Goal: Navigation & Orientation: Find specific page/section

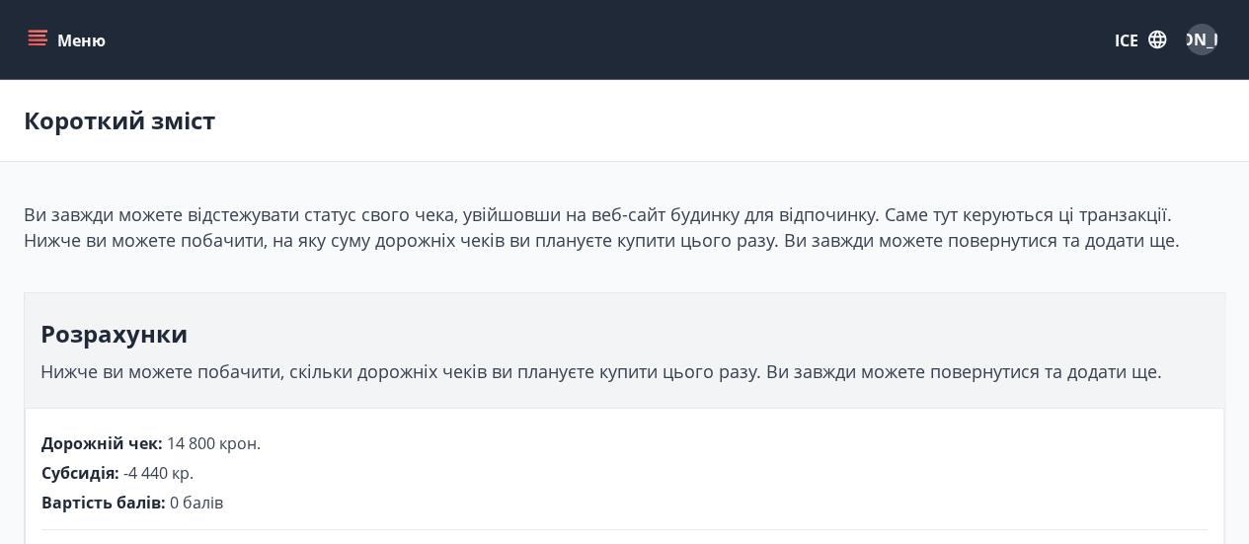
click at [83, 45] on font "Меню" at bounding box center [81, 41] width 48 height 22
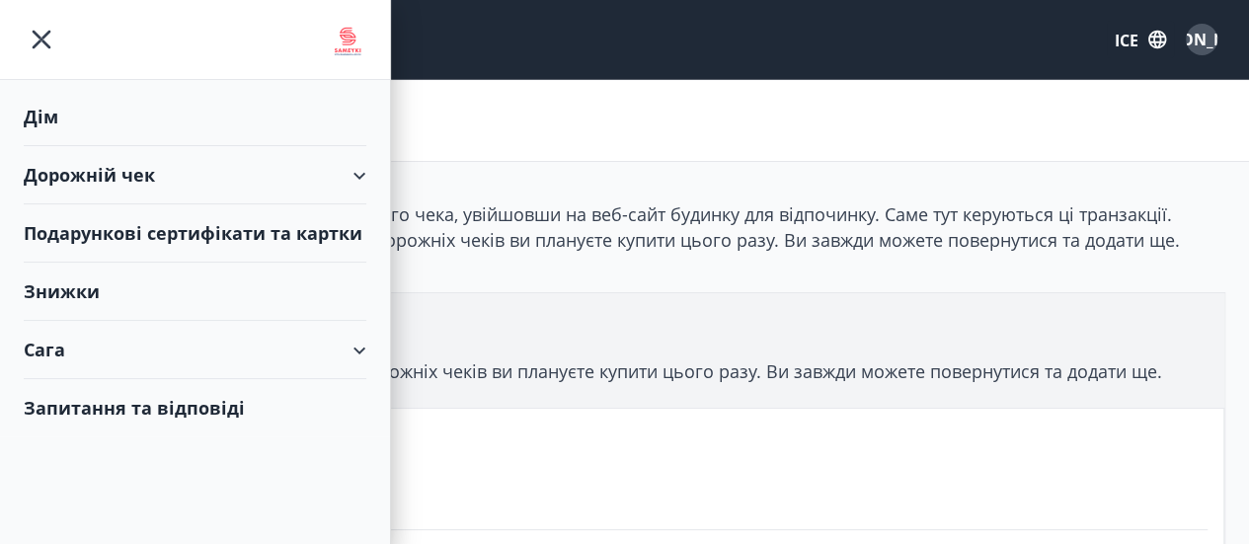
click at [55, 117] on font "Дім" at bounding box center [41, 117] width 35 height 24
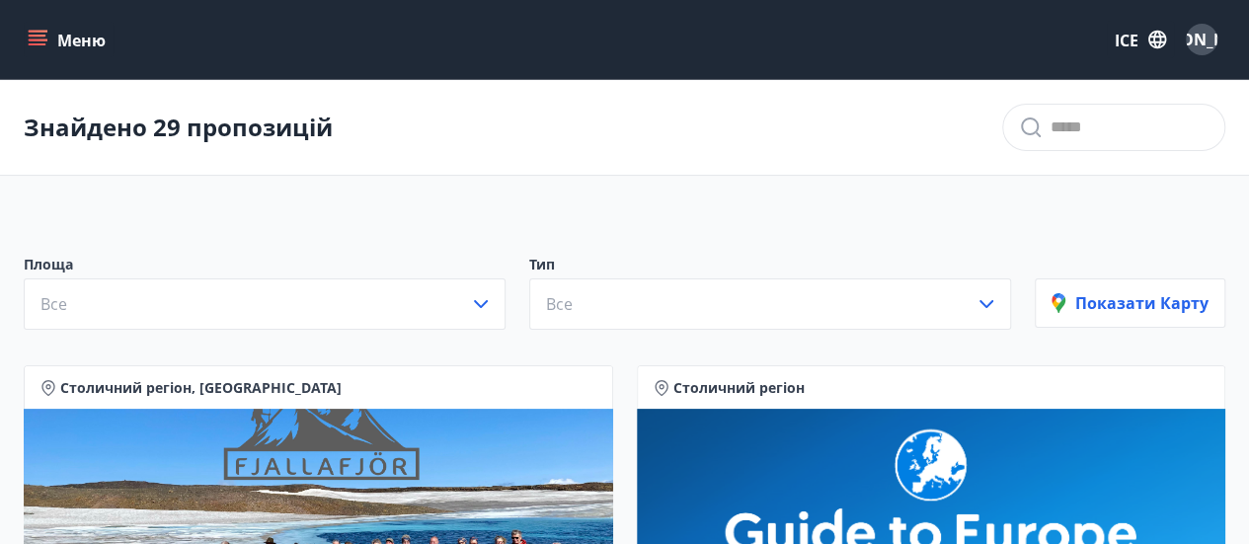
click at [51, 32] on button "Меню" at bounding box center [69, 40] width 90 height 36
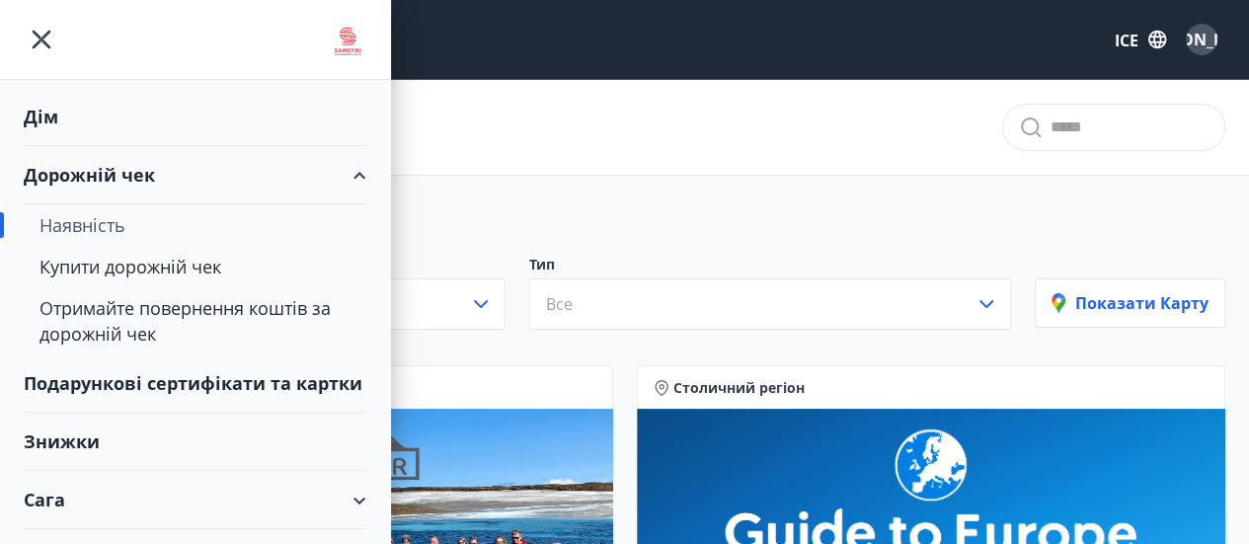
click at [55, 135] on div "Дім" at bounding box center [195, 117] width 343 height 58
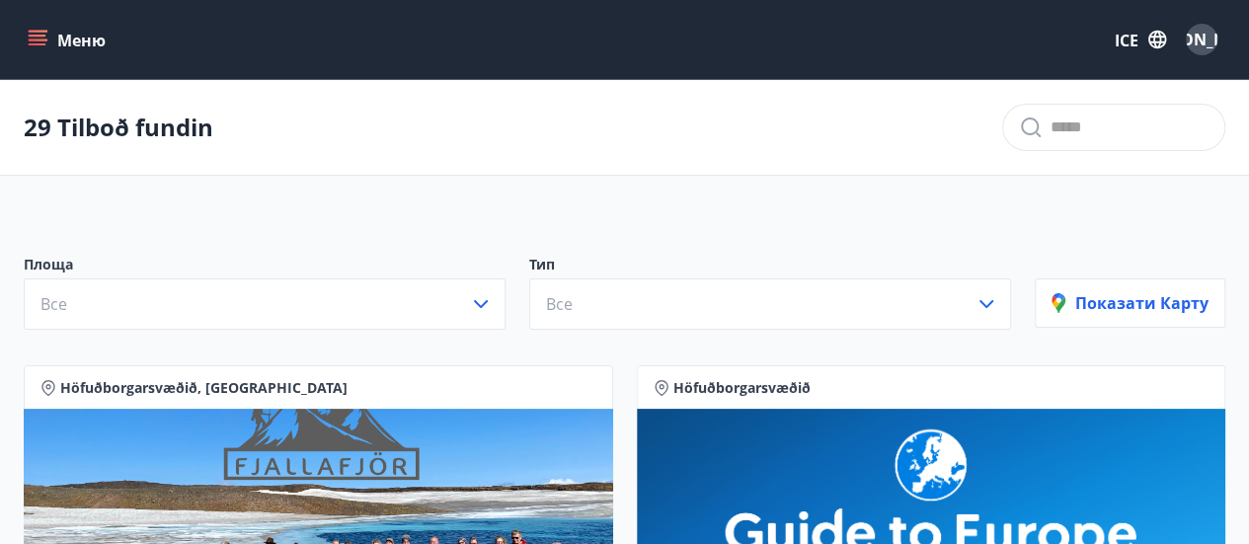
click at [44, 25] on button "Меню" at bounding box center [69, 40] width 90 height 36
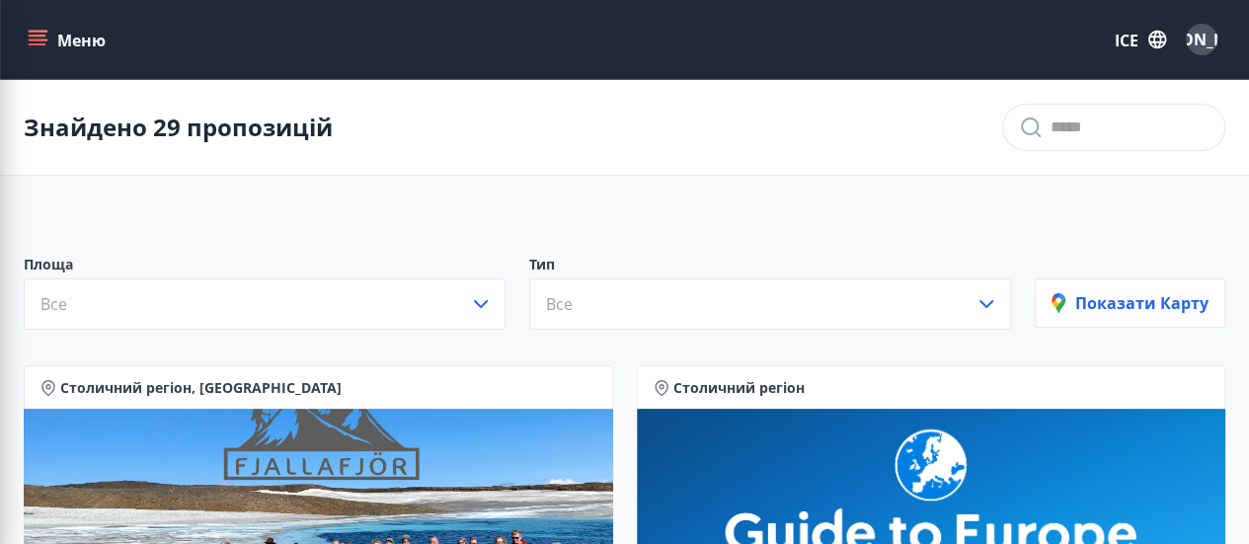
click at [631, 151] on div "Знайдено 29 пропозицій" at bounding box center [624, 128] width 1249 height 96
click at [29, 53] on button "Меню" at bounding box center [69, 40] width 90 height 36
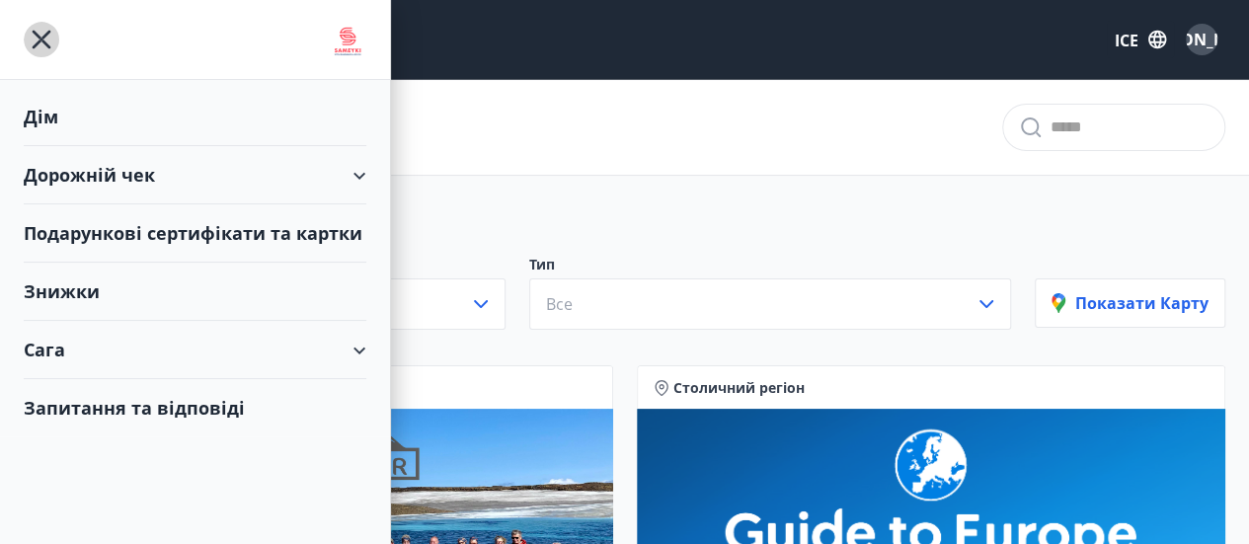
click at [38, 37] on icon "меню" at bounding box center [42, 40] width 19 height 19
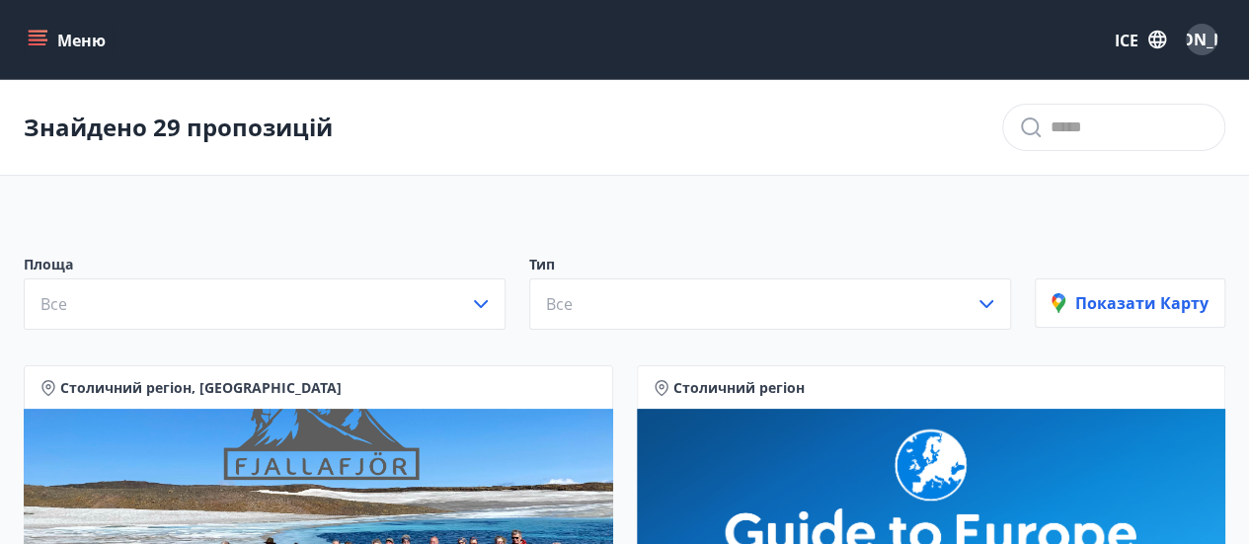
click at [43, 44] on icon "меню" at bounding box center [38, 44] width 18 height 2
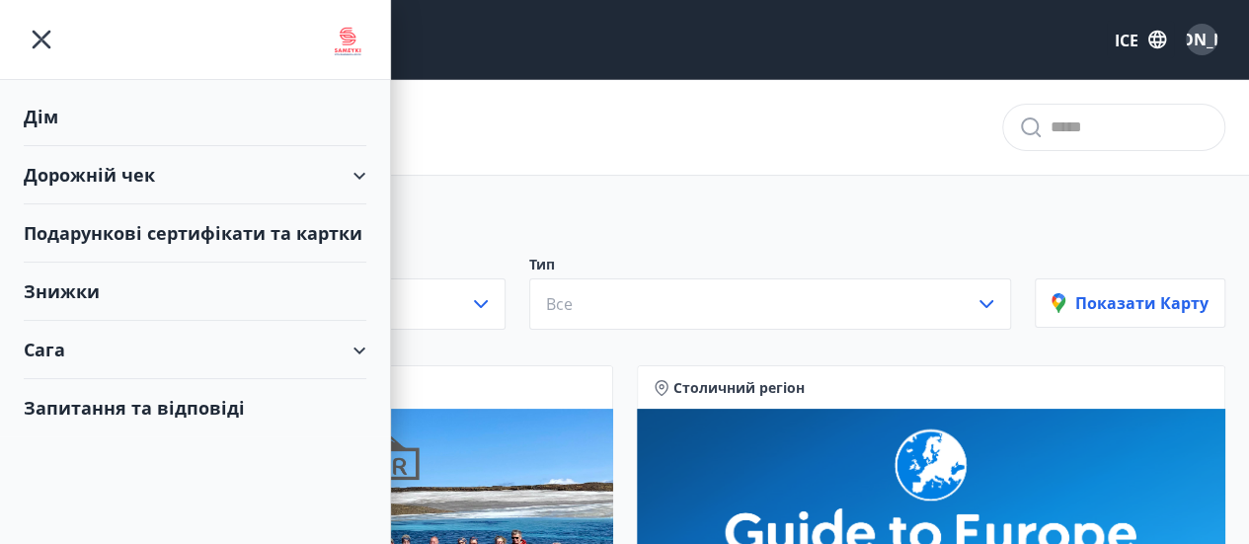
click at [62, 121] on div "Дім" at bounding box center [195, 117] width 343 height 58
